Goal: Transaction & Acquisition: Purchase product/service

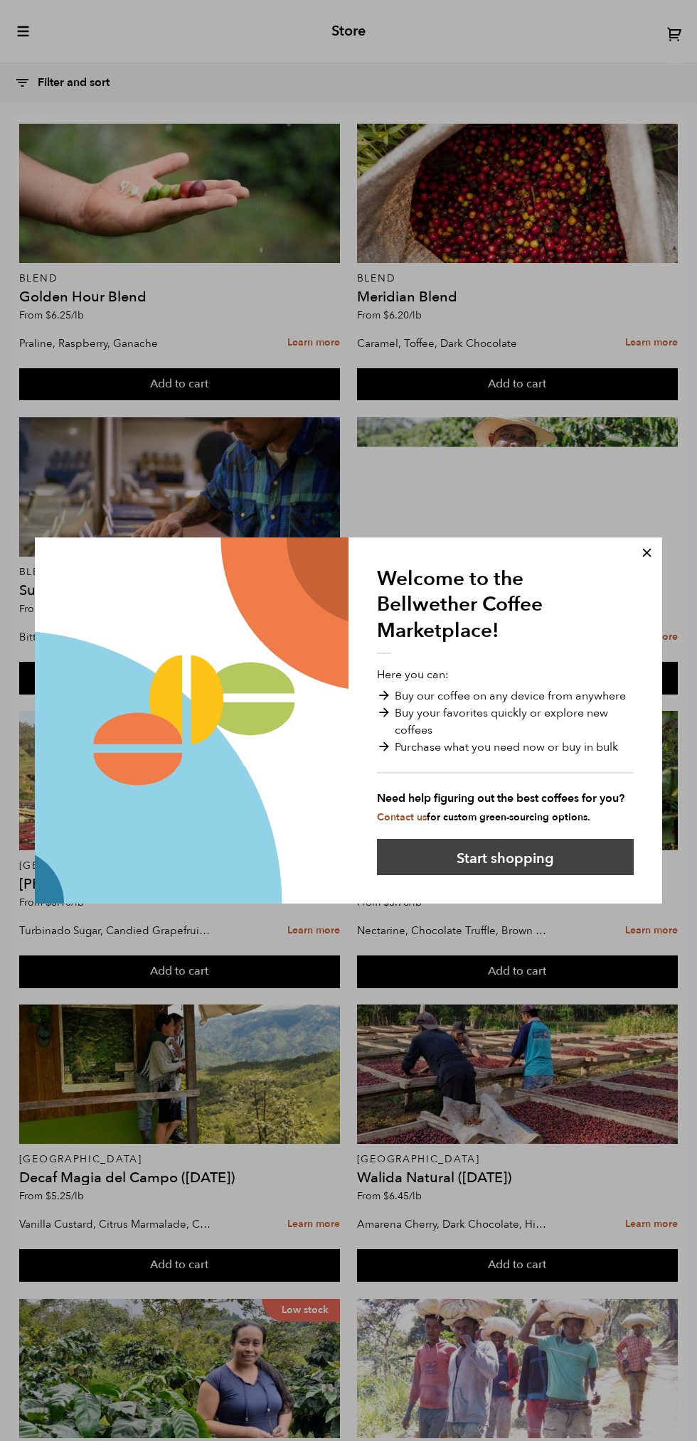
click at [585, 862] on button "Start shopping" at bounding box center [505, 857] width 257 height 36
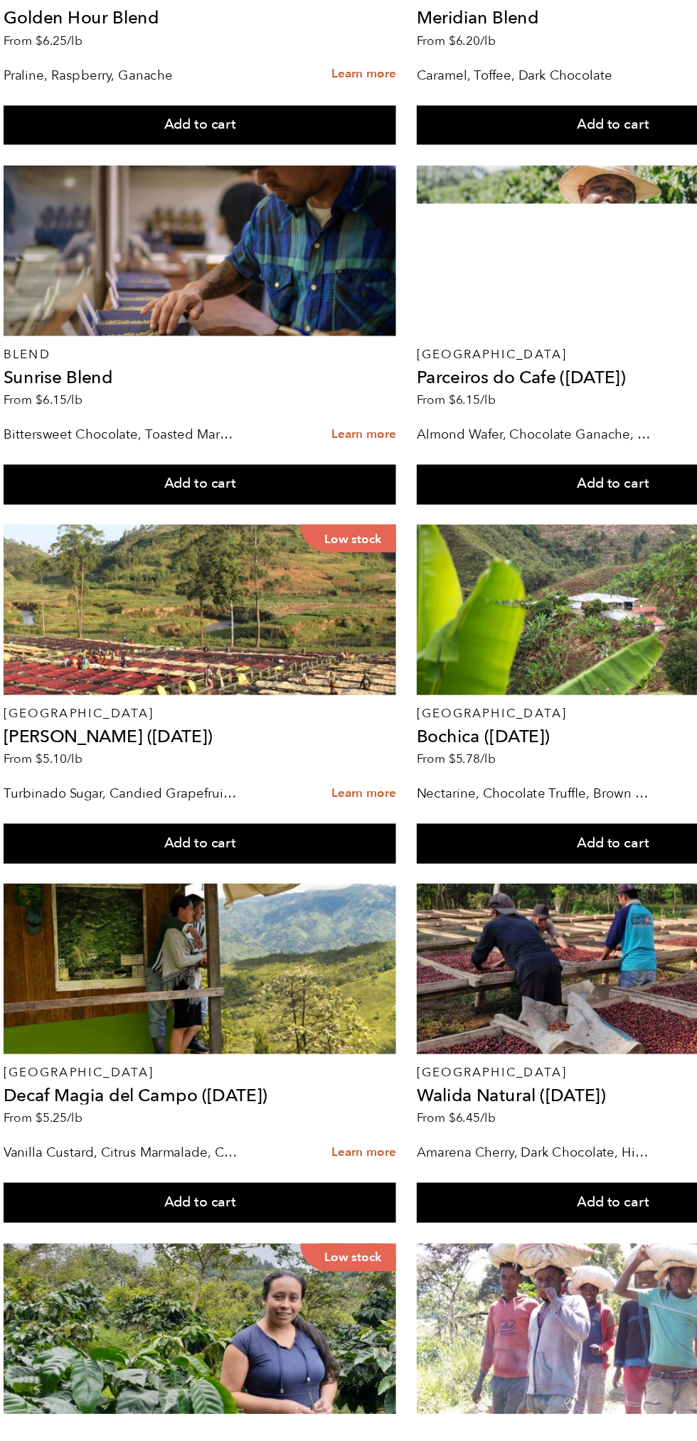
scroll to position [1232, 0]
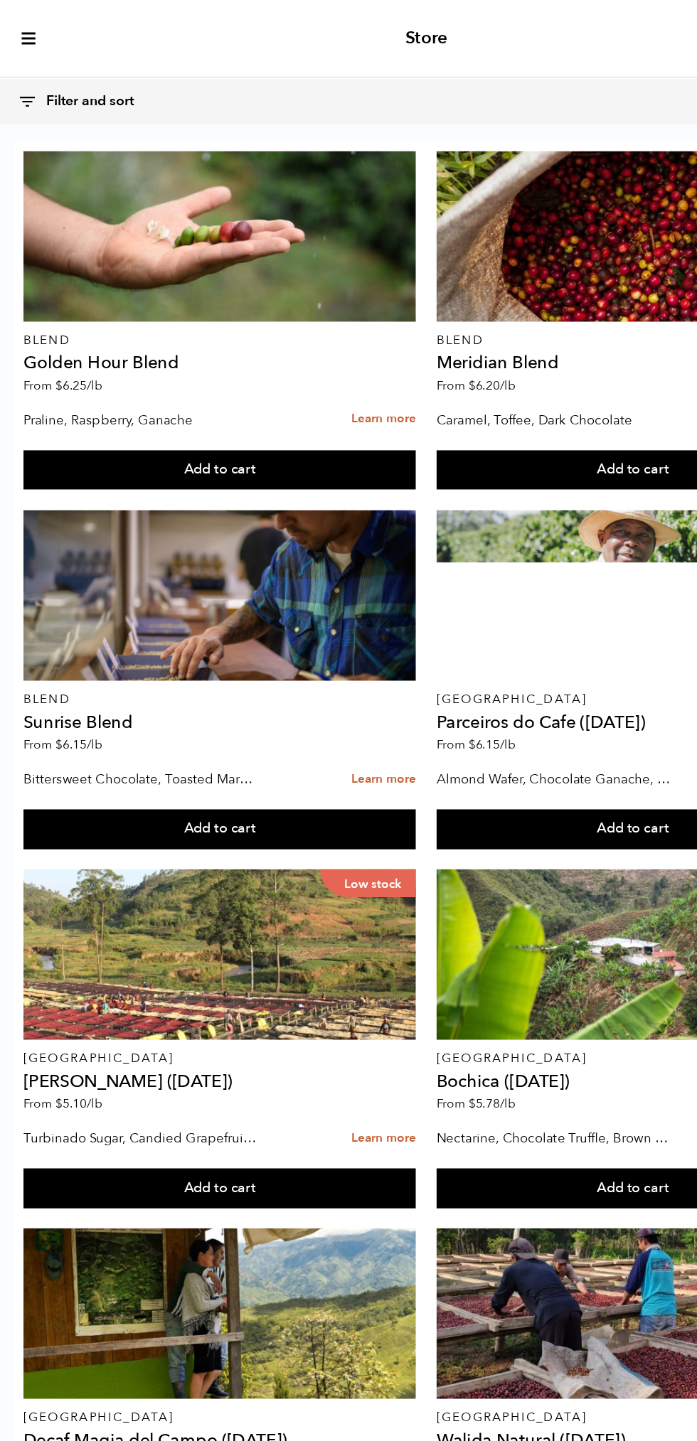
scroll to position [0, 0]
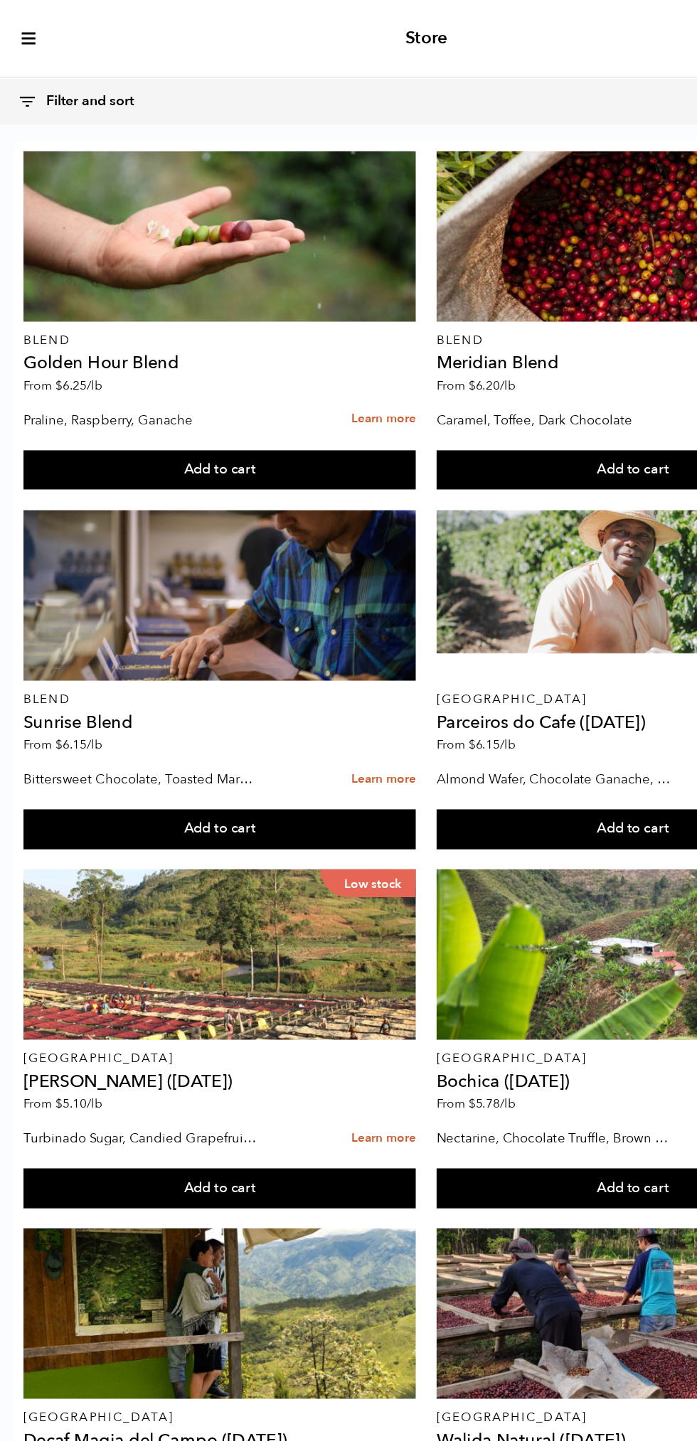
click at [47, 72] on button "Filter and sort" at bounding box center [68, 83] width 109 height 31
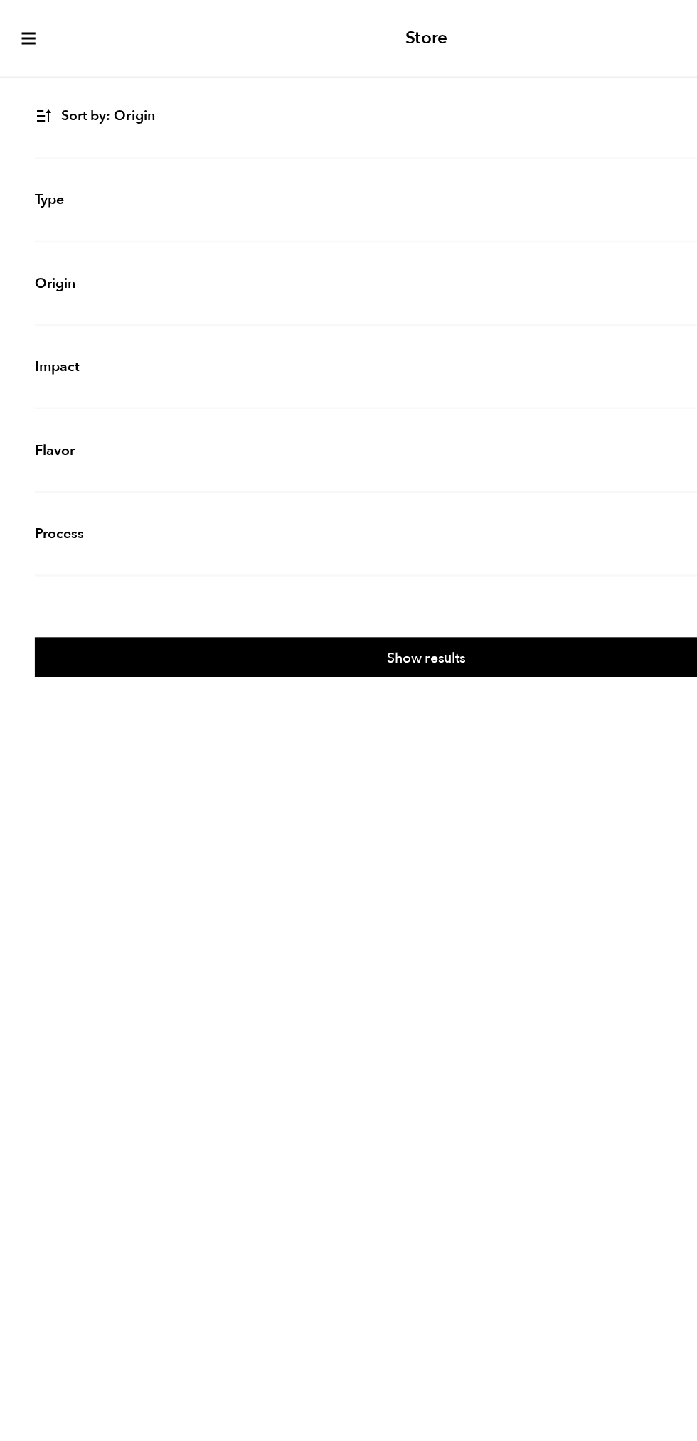
click at [186, 100] on select "Sort by: Origin Sort by: Most recent Sort by: Name Sort by: Price (high to low)…" at bounding box center [348, 94] width 640 height 33
select select "priceperlblh"
click at [28, 78] on select "Sort by: Origin Sort by: Most recent Sort by: Name Sort by: Price (high to low)…" at bounding box center [348, 94] width 640 height 33
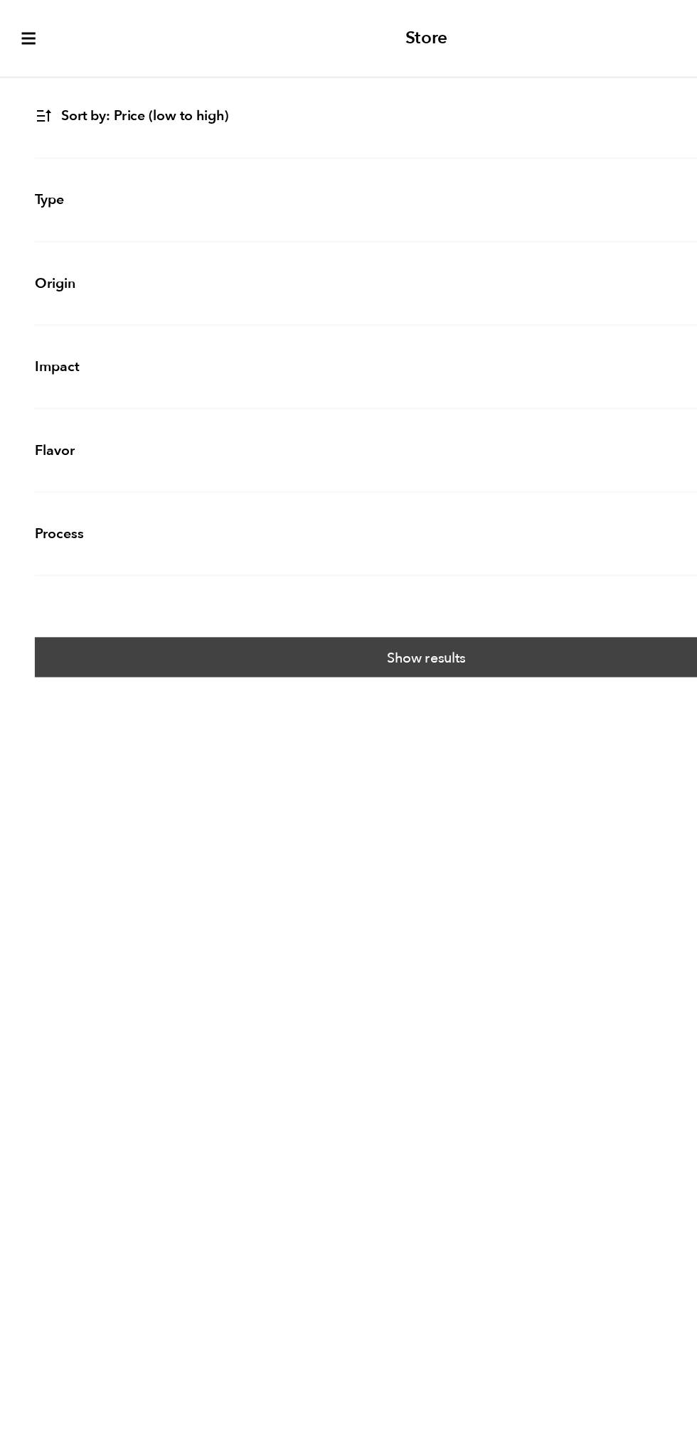
click at [396, 544] on button "Show results" at bounding box center [348, 537] width 640 height 33
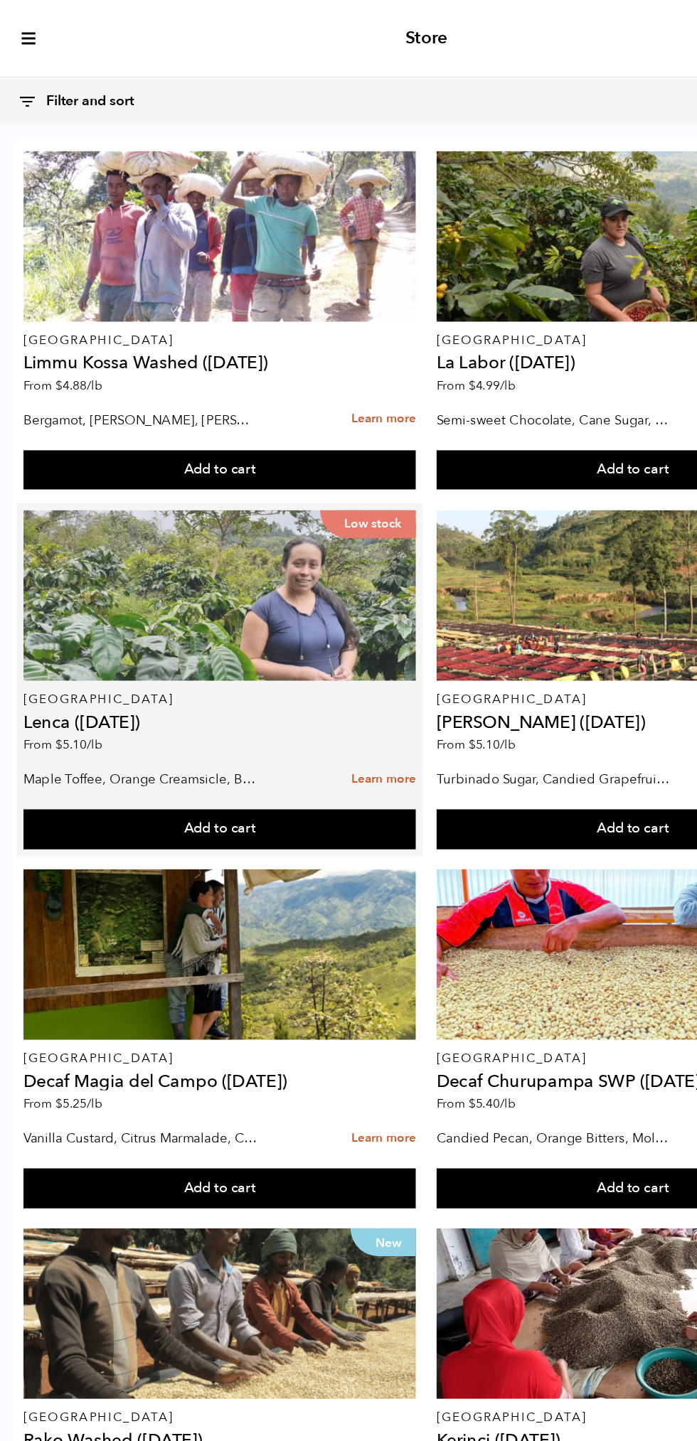
click at [222, 509] on div "Low stock" at bounding box center [179, 486] width 321 height 139
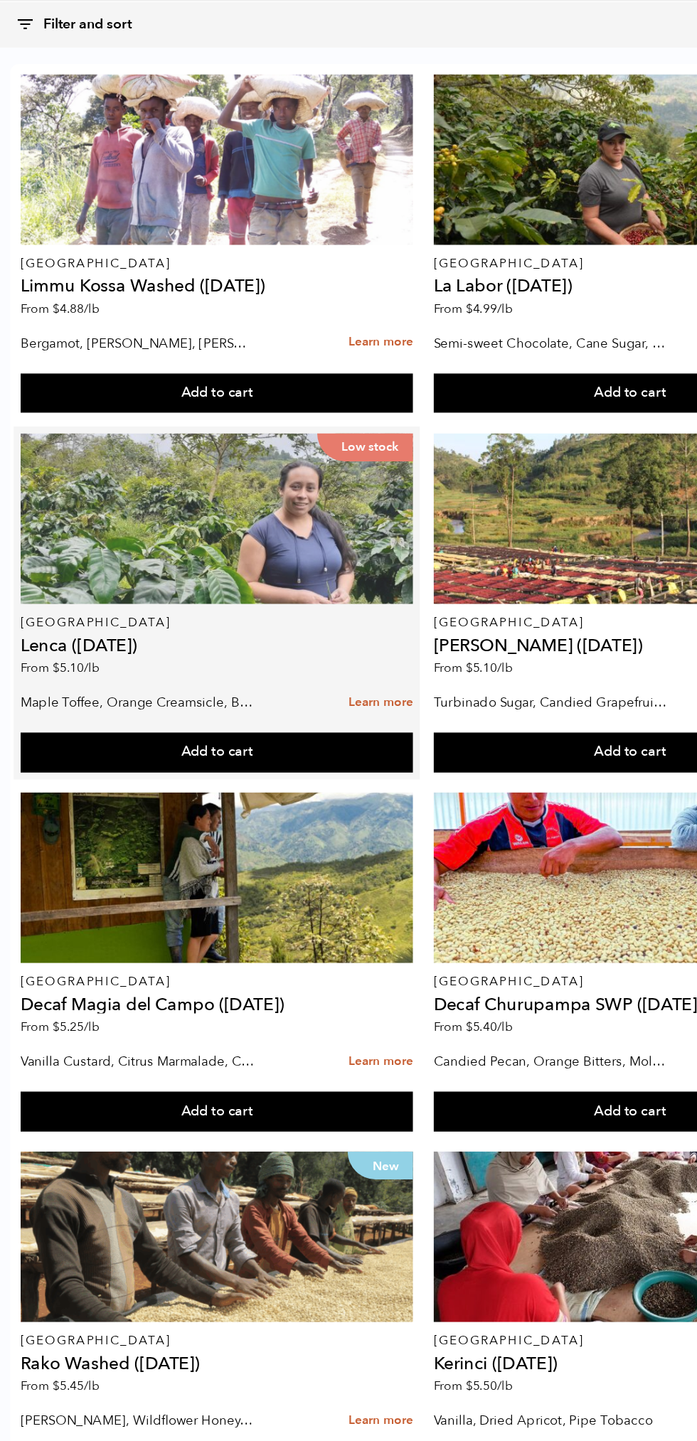
scroll to position [200, 0]
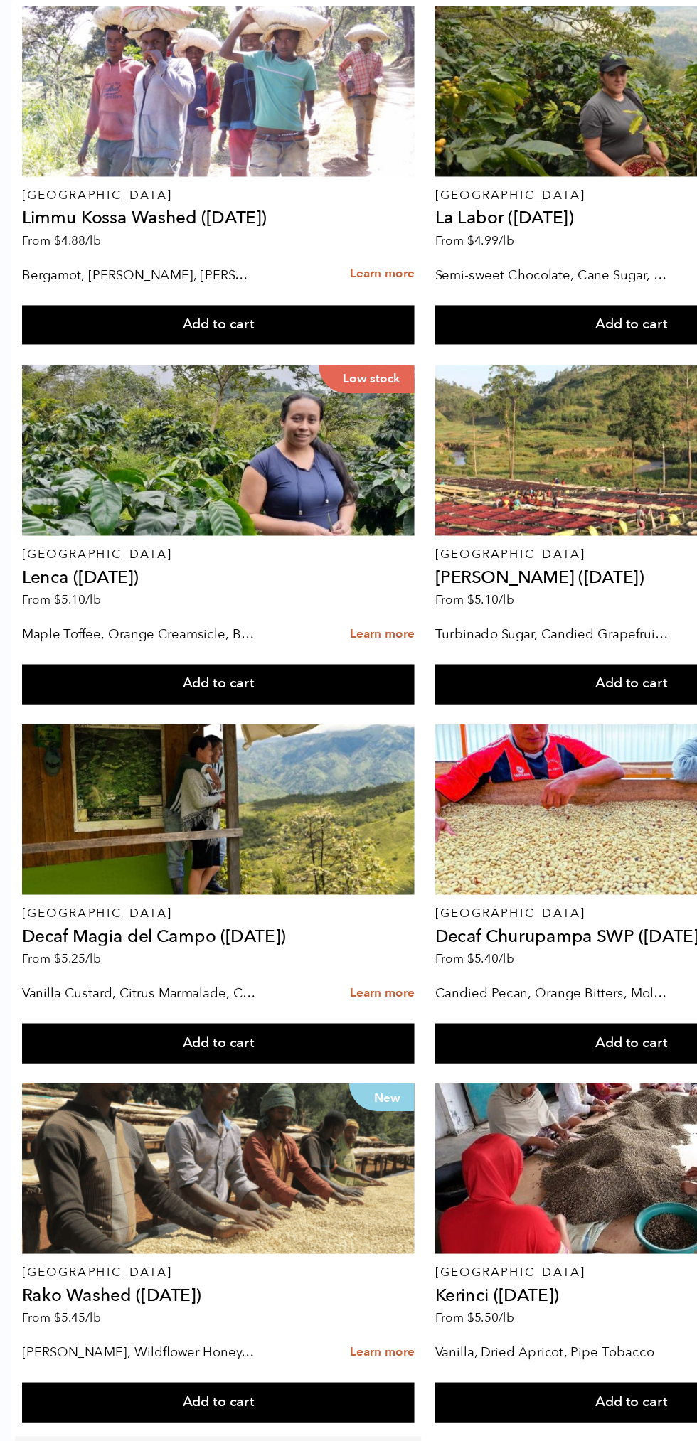
click at [209, 1299] on div at bounding box center [179, 1368] width 321 height 139
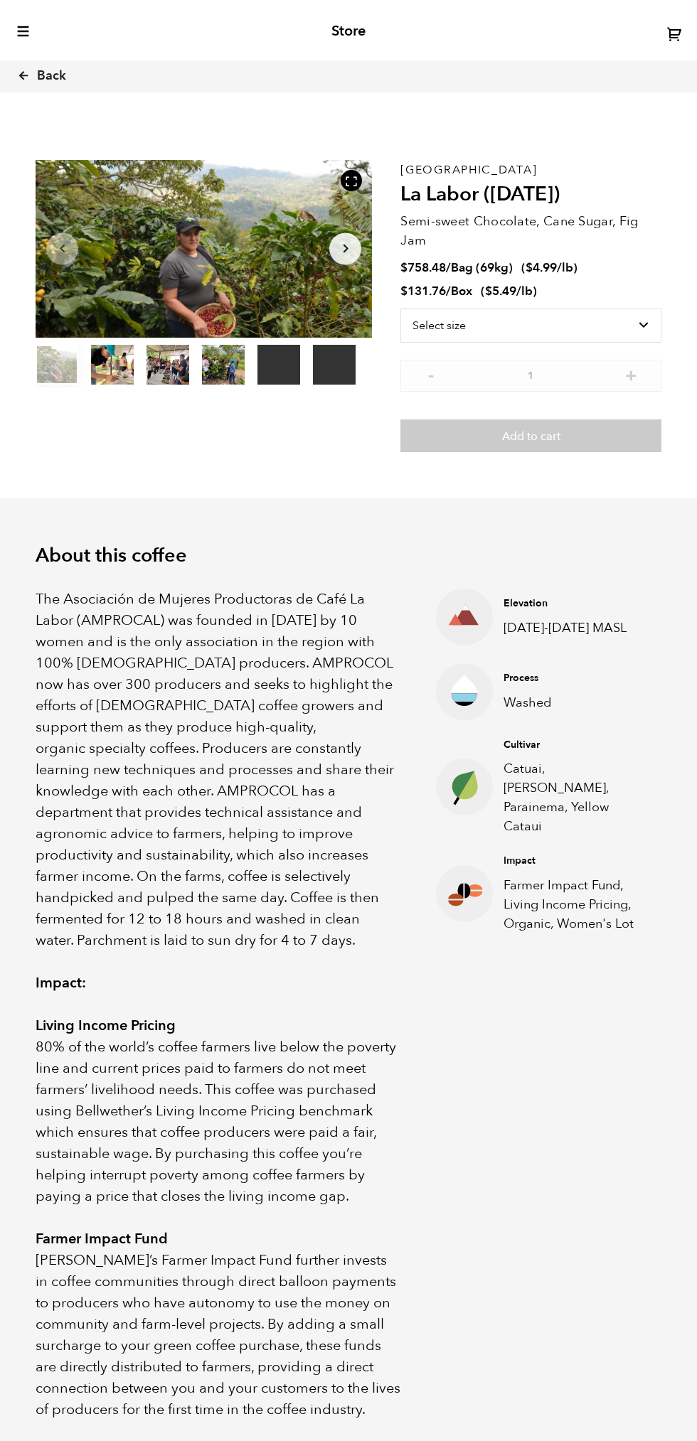
scroll to position [618, 608]
click at [576, 326] on select "Select size Bag (69kg) (152 lbs) Box (24 lbs)" at bounding box center [530, 325] width 261 height 34
select select "bag-2"
click at [400, 308] on select "Select size Bag (69kg) (152 lbs) Box (24 lbs)" at bounding box center [530, 325] width 261 height 34
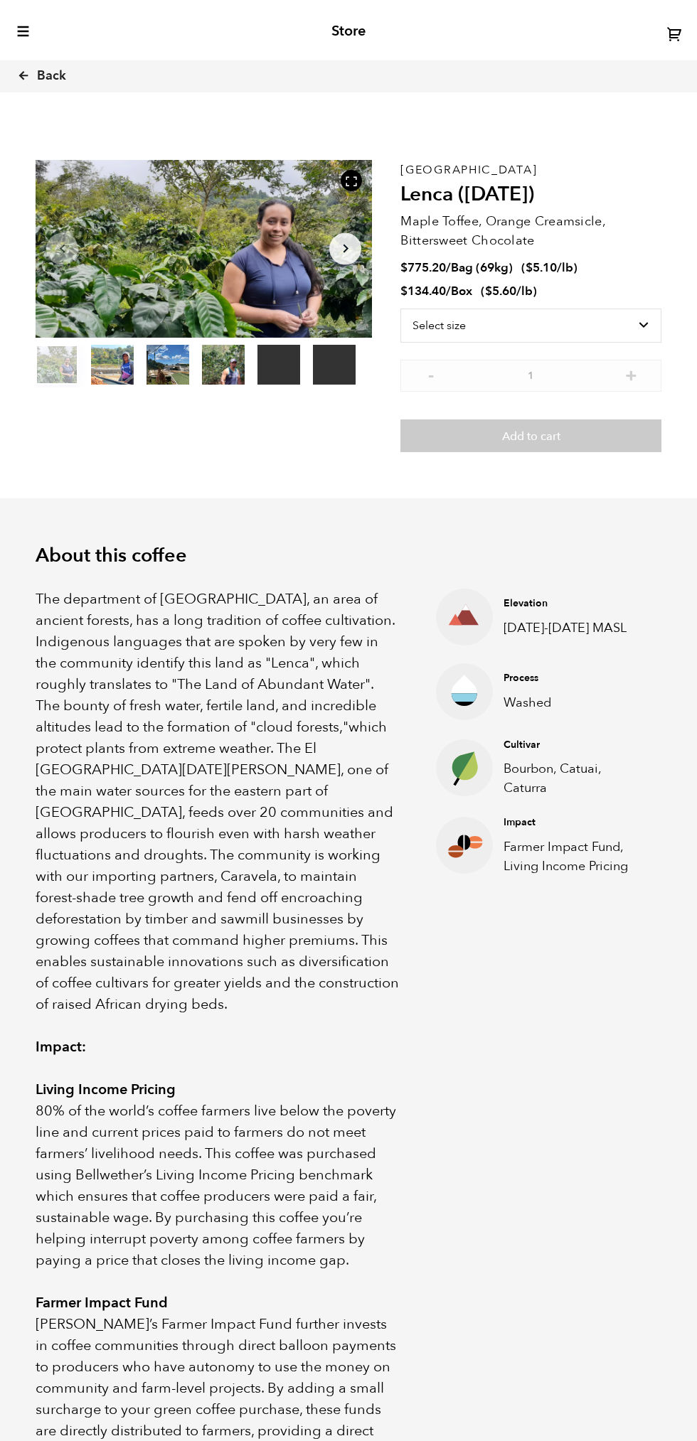
scroll to position [618, 608]
click at [604, 326] on select "Select size Bag (69kg) (152 lbs) Box (24 lbs)" at bounding box center [530, 325] width 261 height 34
select select "bag-2"
click at [400, 308] on select "Select size Bag (69kg) (152 lbs) Box (24 lbs)" at bounding box center [530, 325] width 261 height 34
